Goal: Task Accomplishment & Management: Use online tool/utility

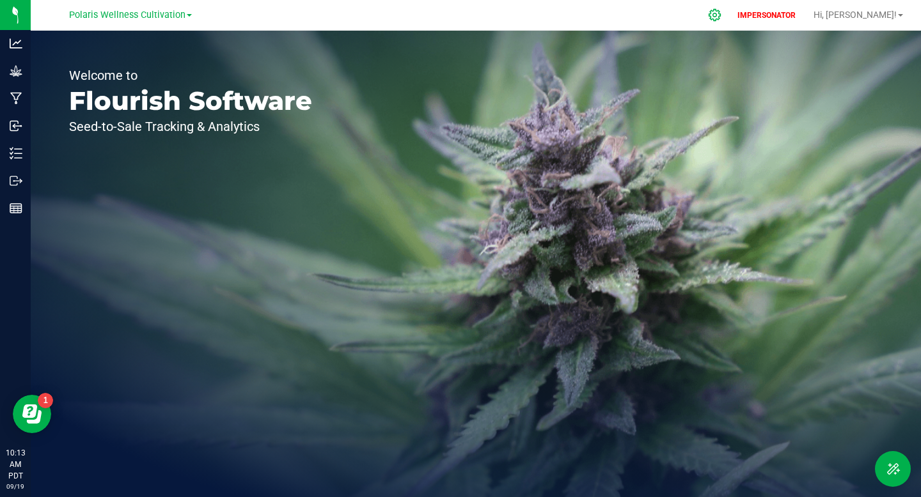
click at [721, 20] on icon at bounding box center [714, 14] width 13 height 13
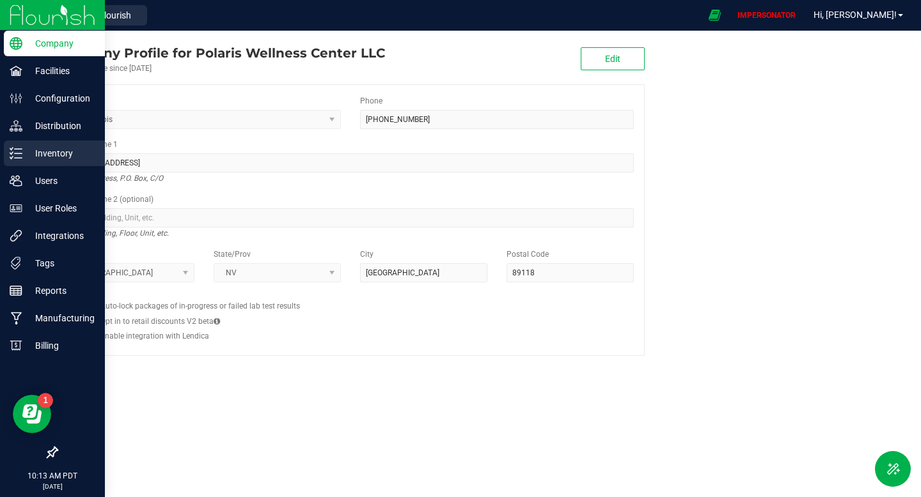
click at [10, 153] on icon at bounding box center [11, 153] width 3 height 2
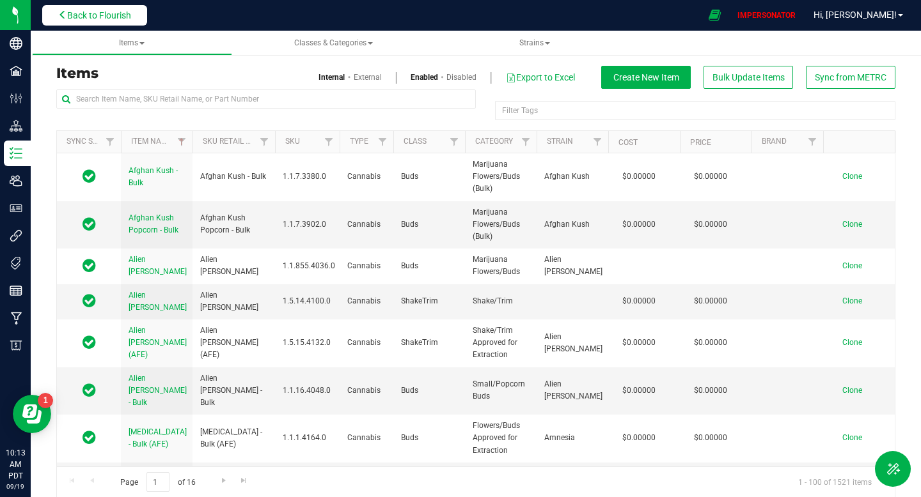
click at [99, 8] on button "Back to Flourish" at bounding box center [94, 15] width 105 height 20
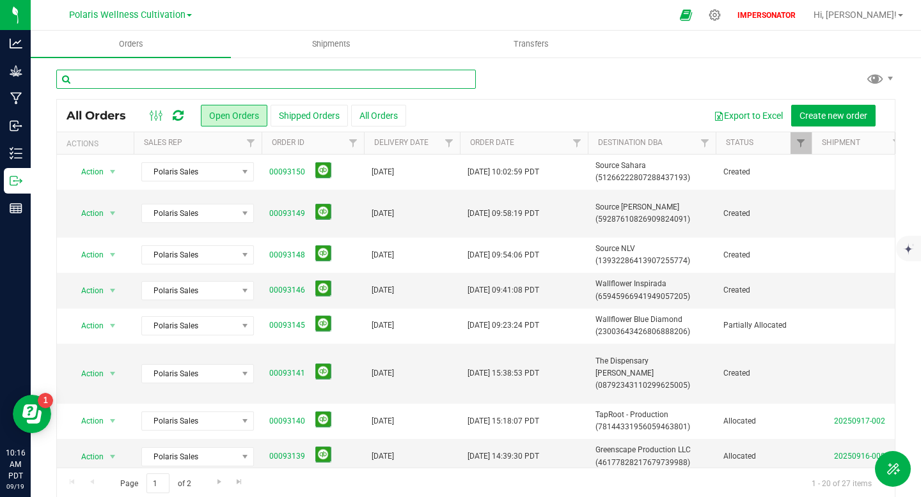
click at [312, 82] on input "text" at bounding box center [265, 79] width 419 height 19
paste input "00092933"
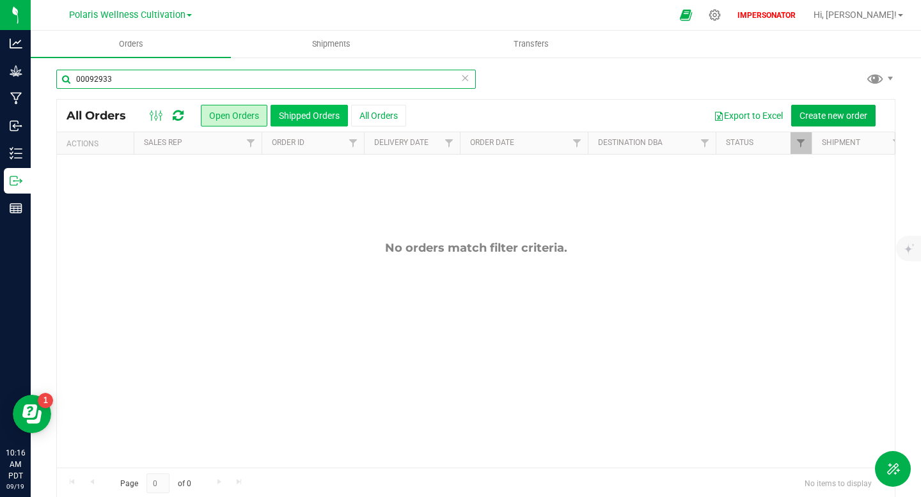
type input "00092933"
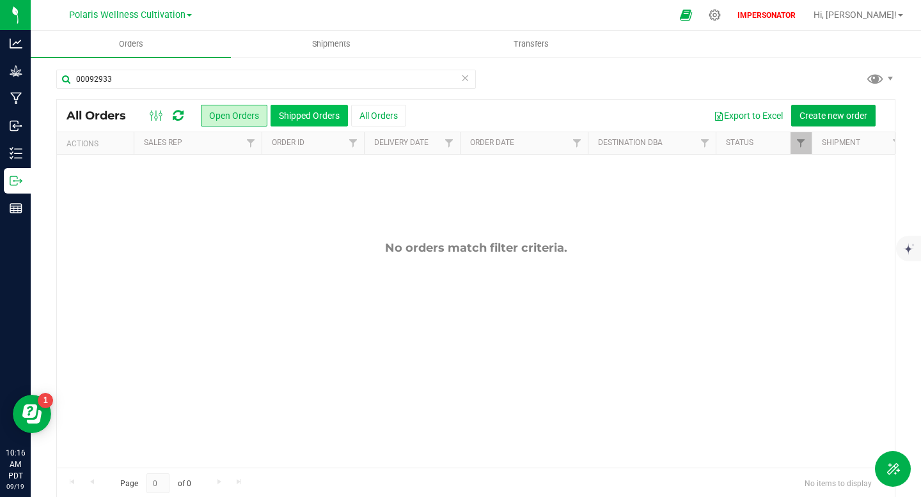
click at [304, 120] on button "Shipped Orders" at bounding box center [308, 116] width 77 height 22
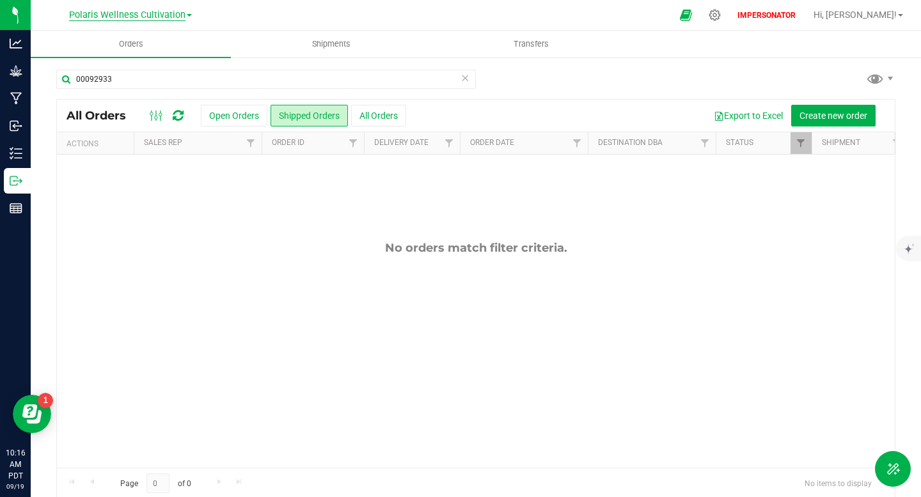
click at [160, 13] on span "Polaris Wellness Cultivation" at bounding box center [127, 16] width 116 height 12
click at [147, 62] on link "Polaris Wellness Production" at bounding box center [130, 62] width 187 height 17
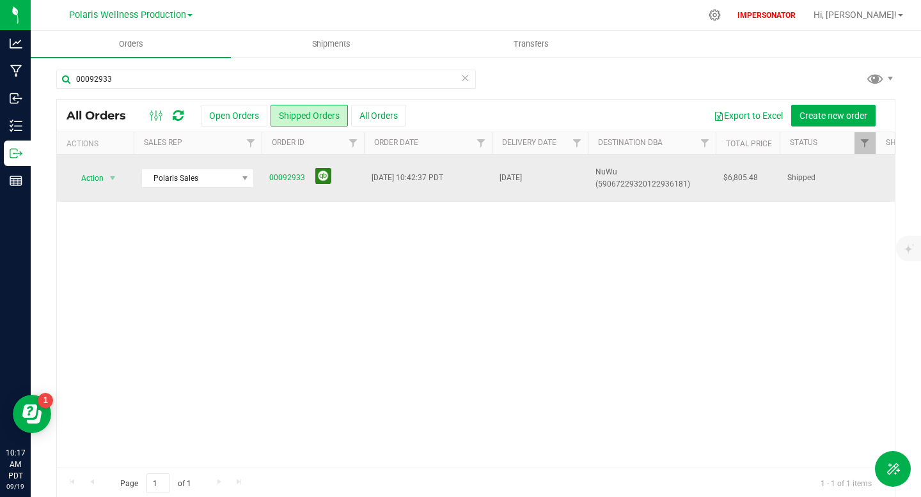
click at [320, 181] on button at bounding box center [323, 176] width 16 height 16
click at [290, 172] on link "00092933" at bounding box center [287, 178] width 36 height 12
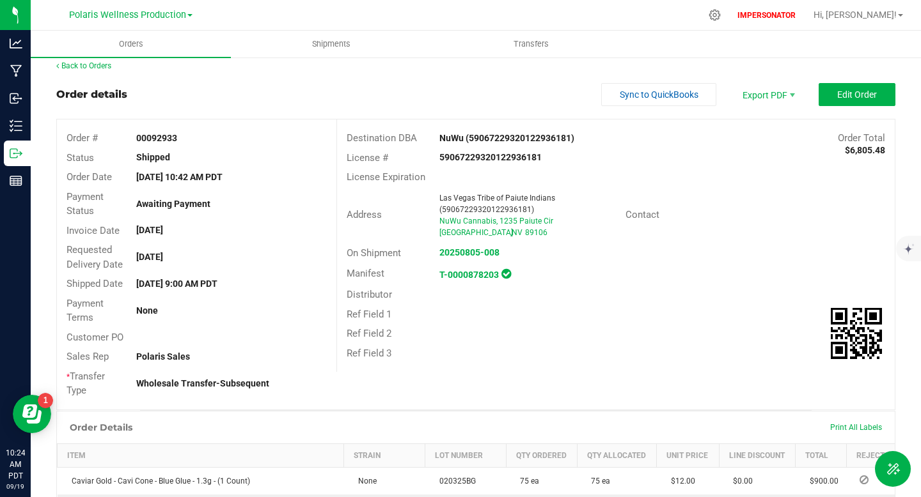
scroll to position [14, 0]
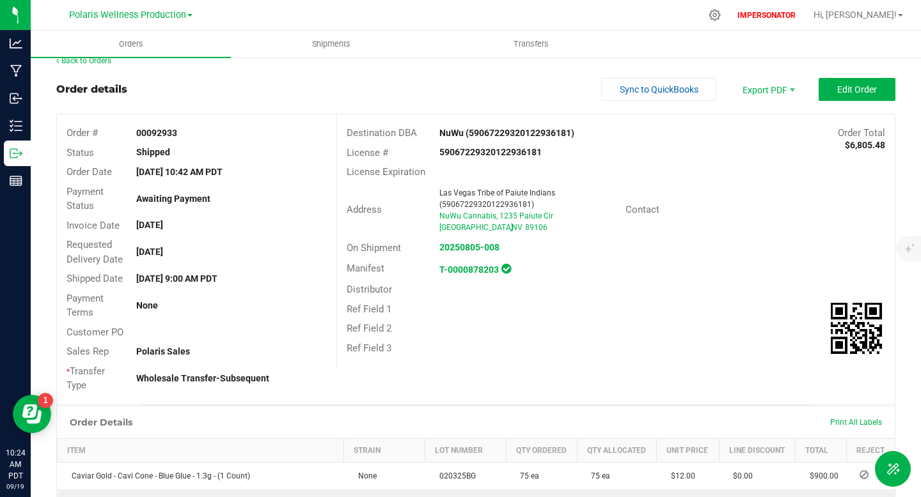
drag, startPoint x: 440, startPoint y: 134, endPoint x: 585, endPoint y: 128, distance: 145.2
click at [585, 128] on div "NuWu (59067229320122936181)" at bounding box center [546, 133] width 232 height 13
copy strong "NuWu (59067229320122936181)"
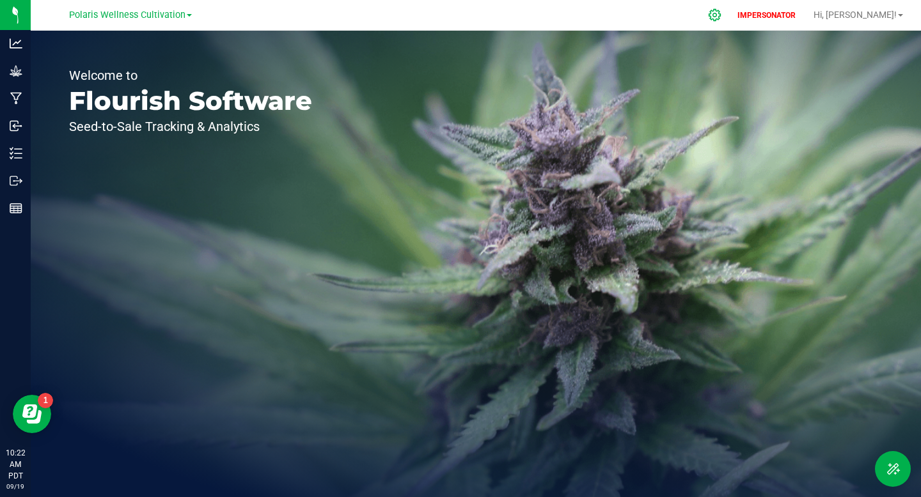
click at [721, 15] on icon at bounding box center [714, 14] width 13 height 13
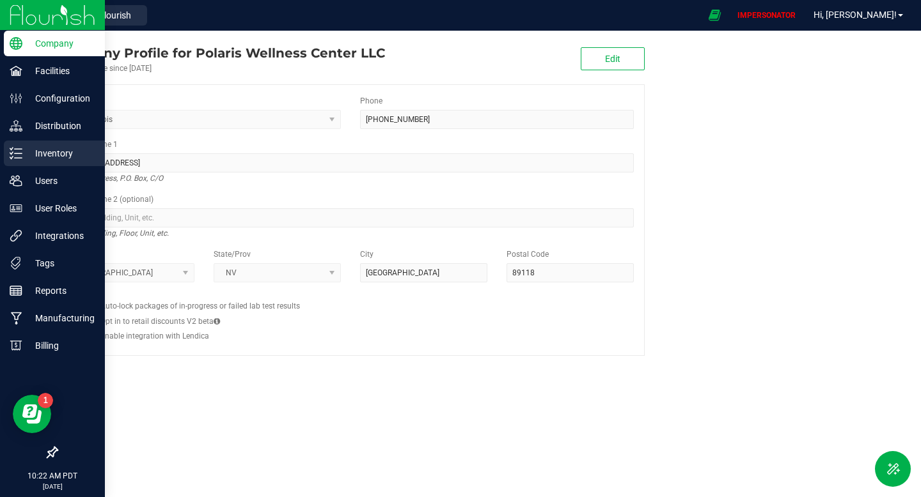
click at [26, 157] on p "Inventory" at bounding box center [60, 153] width 77 height 15
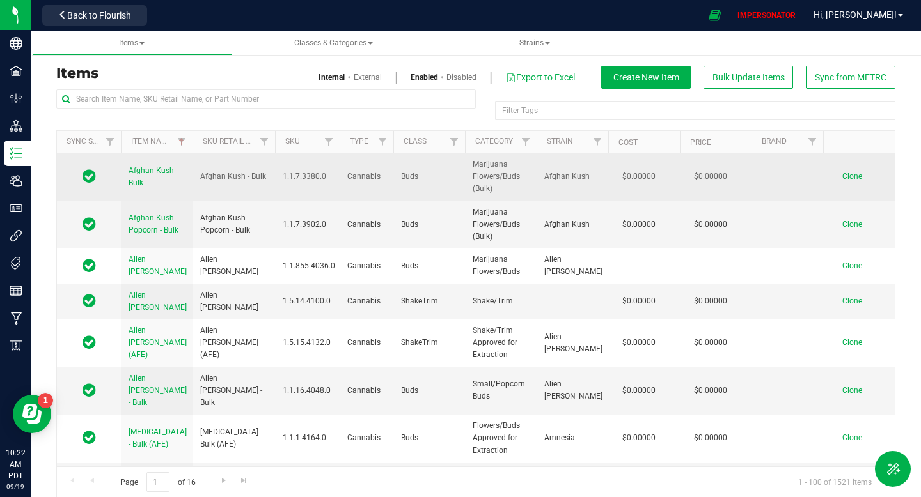
click at [148, 169] on span "Afghan Kush - Bulk" at bounding box center [152, 176] width 49 height 21
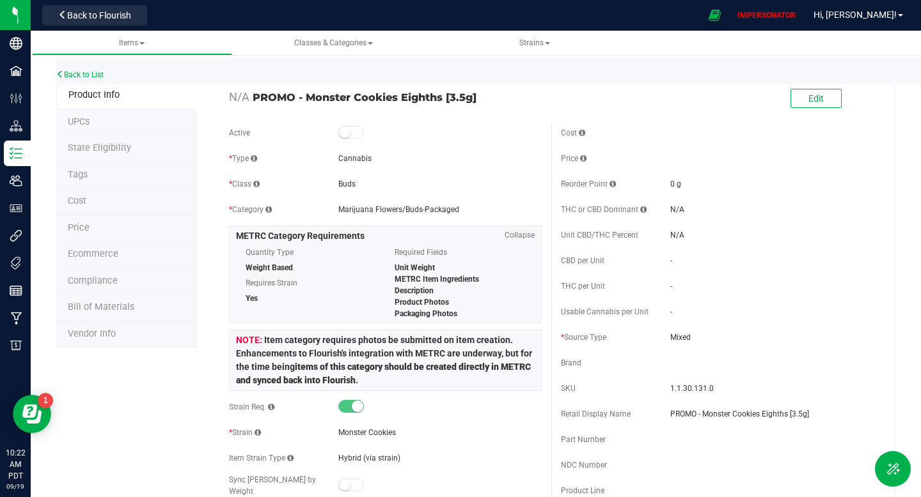
drag, startPoint x: 253, startPoint y: 95, endPoint x: 489, endPoint y: 95, distance: 236.5
click at [489, 95] on span "PROMO - Monster Cookies Eighths [3.5g]" at bounding box center [397, 97] width 289 height 15
copy span "PROMO - Monster Cookies Eighths [3.5g]"
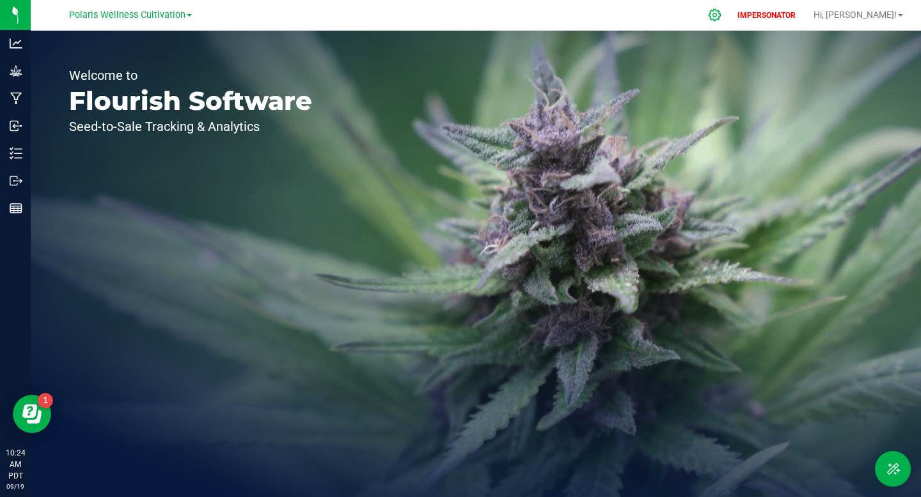
click at [721, 17] on icon at bounding box center [714, 14] width 13 height 13
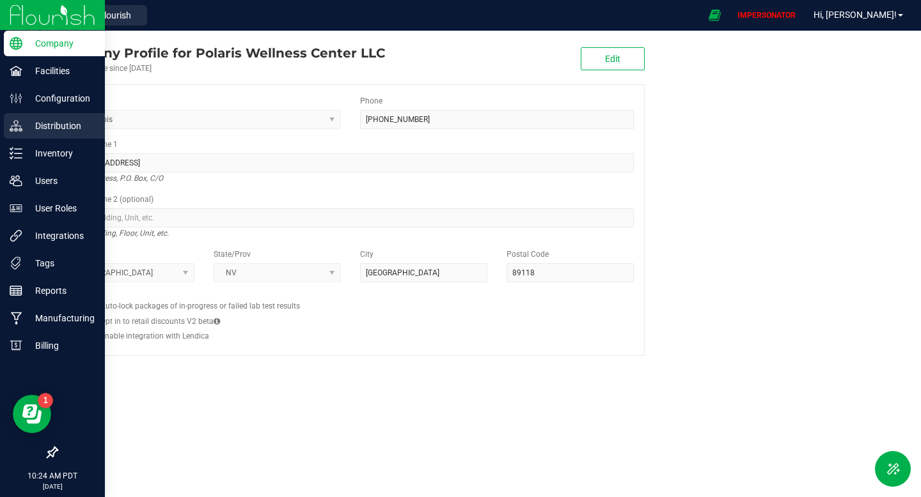
click at [54, 127] on p "Distribution" at bounding box center [60, 125] width 77 height 15
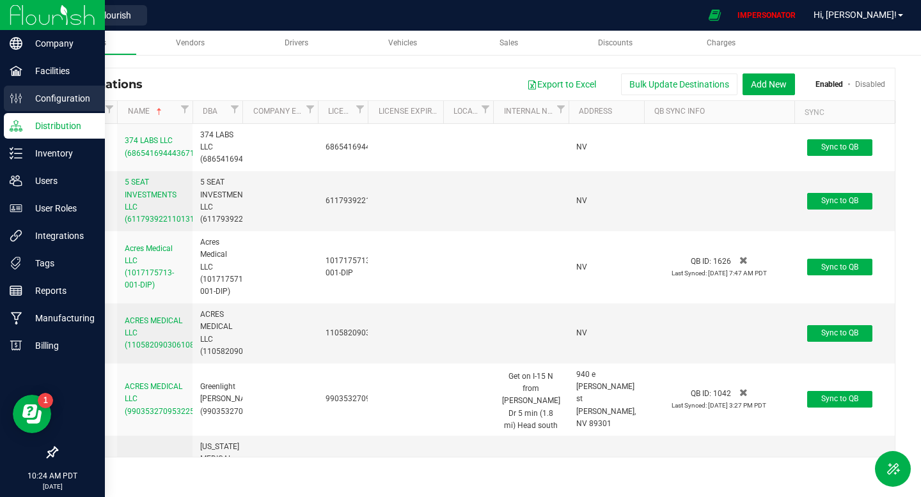
click at [63, 96] on p "Configuration" at bounding box center [60, 98] width 77 height 15
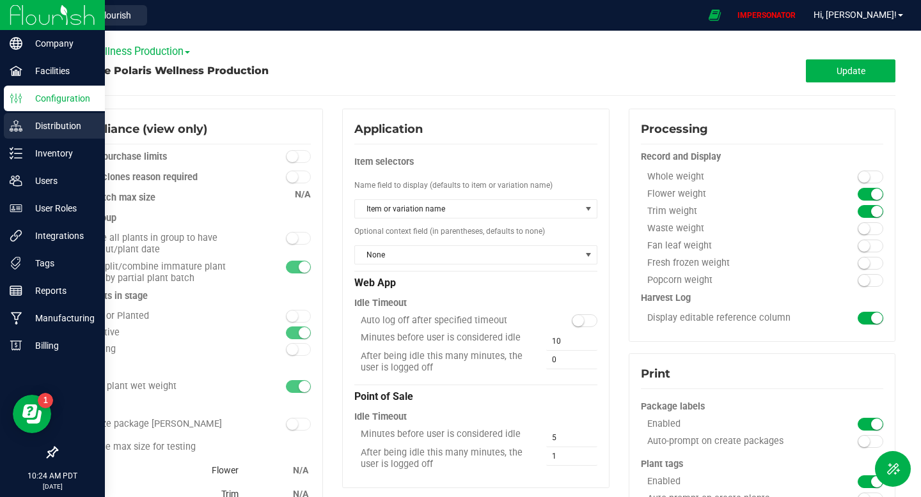
click at [56, 128] on p "Distribution" at bounding box center [60, 125] width 77 height 15
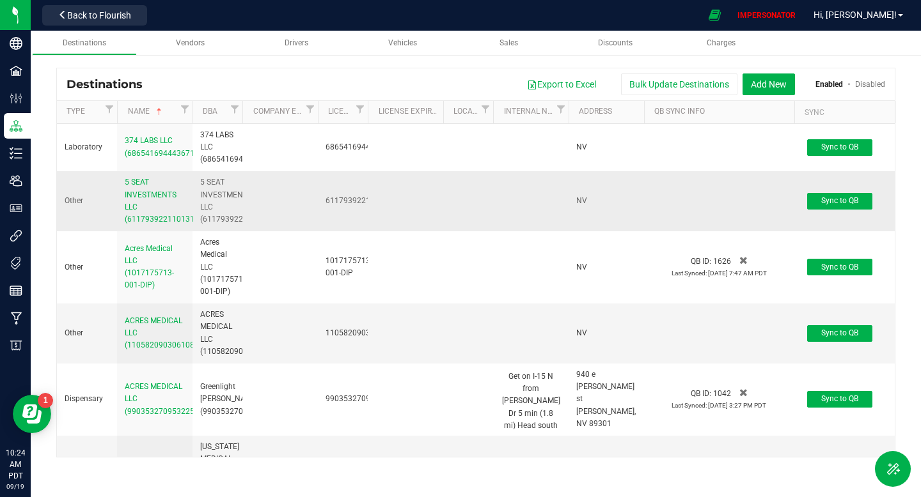
scroll to position [6765, 0]
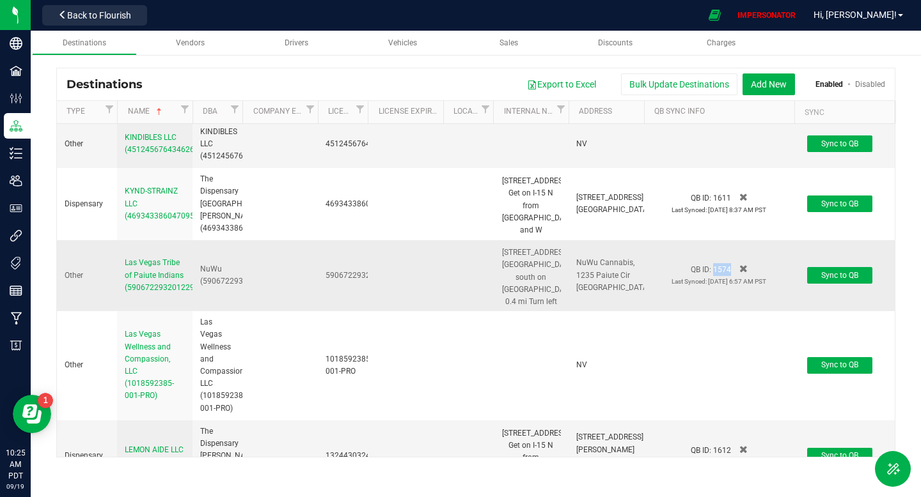
drag, startPoint x: 715, startPoint y: 286, endPoint x: 730, endPoint y: 286, distance: 15.3
click at [730, 274] on span "QB ID: 1574" at bounding box center [718, 269] width 57 height 9
copy span "1574"
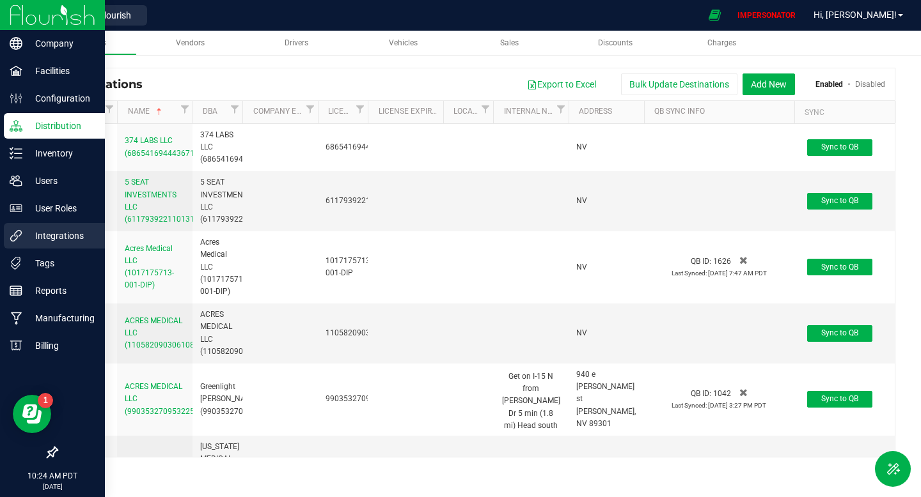
click at [57, 235] on p "Integrations" at bounding box center [60, 235] width 77 height 15
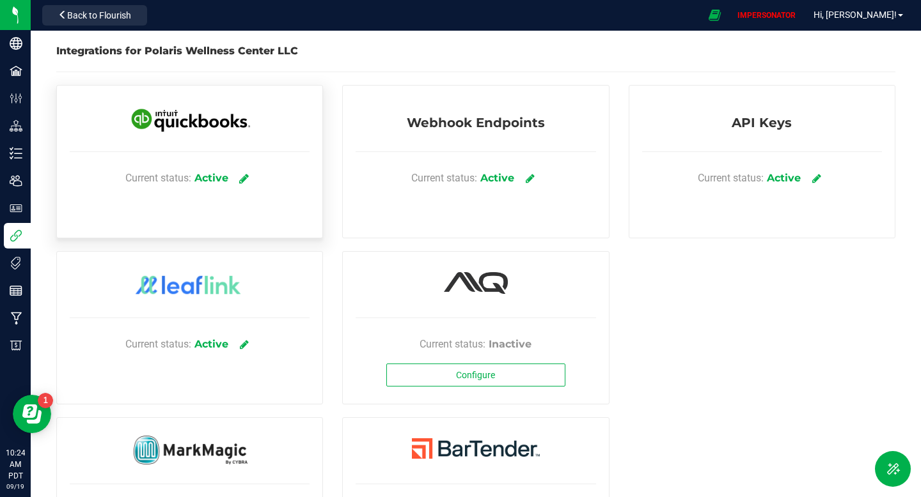
click at [244, 176] on icon at bounding box center [244, 179] width 10 height 12
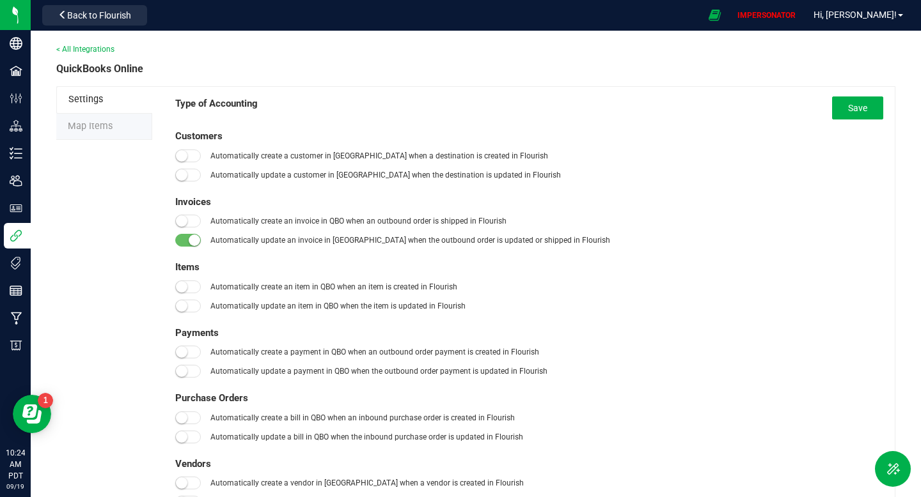
click at [105, 126] on span "Map Items" at bounding box center [90, 126] width 45 height 11
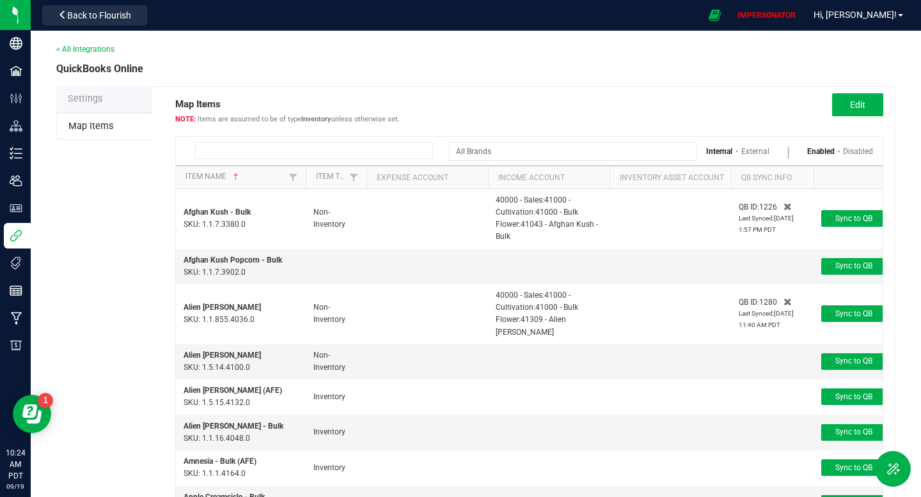
click at [321, 144] on input at bounding box center [314, 150] width 238 height 17
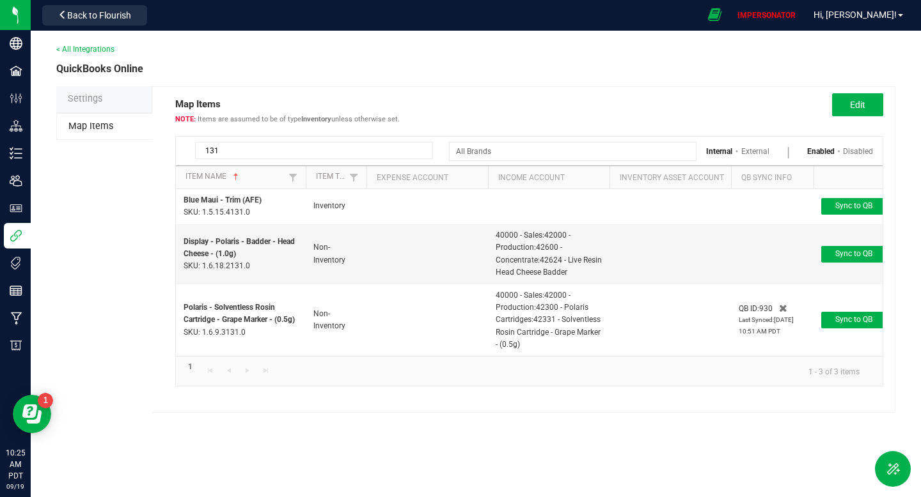
type input "131"
click at [399, 150] on input "131" at bounding box center [314, 150] width 238 height 17
